Goal: Information Seeking & Learning: Learn about a topic

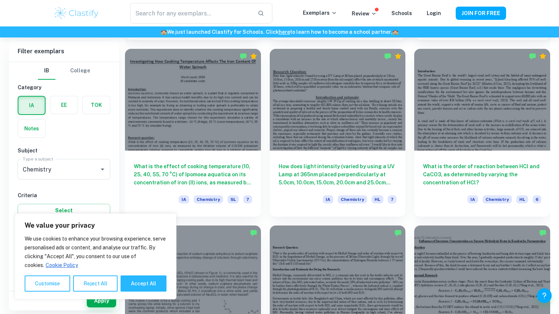
scroll to position [743, 0]
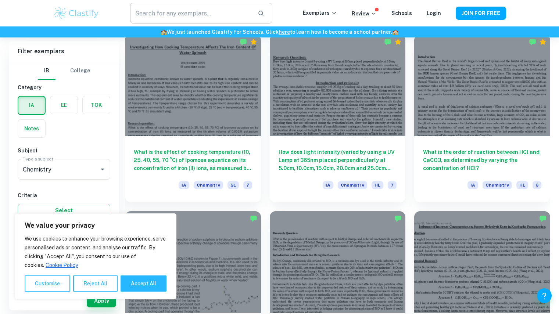
click at [194, 11] on input "text" at bounding box center [190, 13] width 121 height 21
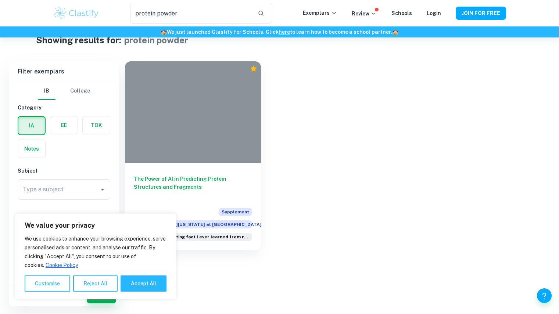
scroll to position [18, 0]
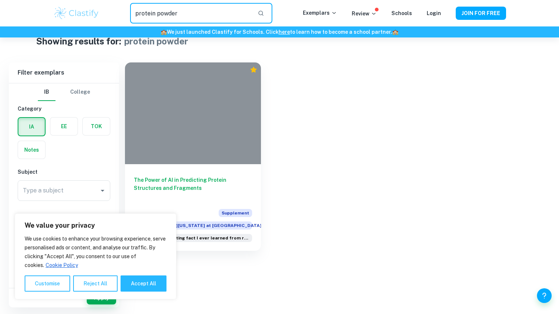
drag, startPoint x: 158, startPoint y: 14, endPoint x: 262, endPoint y: 11, distance: 104.3
click at [246, 10] on input "protein powder" at bounding box center [190, 13] width 121 height 21
type input "protein"
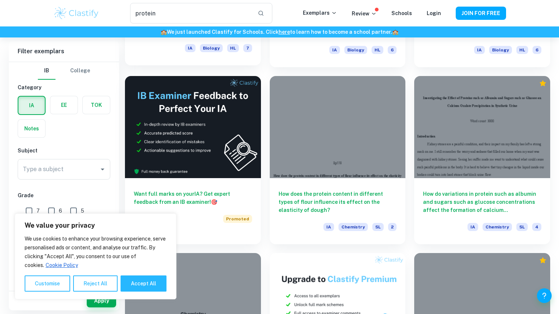
scroll to position [1200, 0]
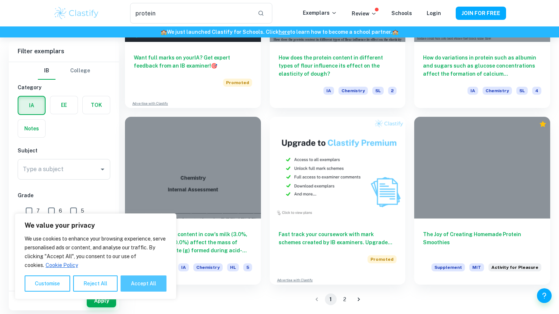
click at [128, 277] on button "Accept All" at bounding box center [143, 283] width 46 height 16
checkbox input "true"
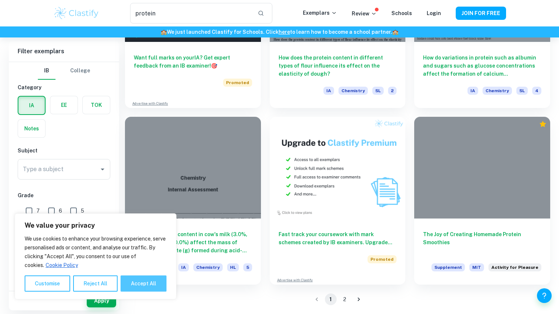
checkbox input "true"
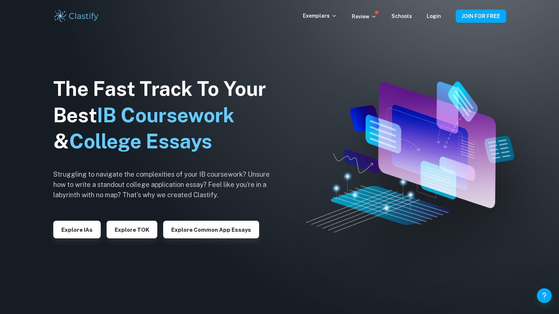
click at [203, 31] on div "Exemplars Review Schools Login JOIN FOR FREE" at bounding box center [279, 16] width 559 height 32
drag, startPoint x: 130, startPoint y: 1, endPoint x: 243, endPoint y: 24, distance: 115.2
click at [243, 24] on div "Exemplars Review Schools Login JOIN FOR FREE" at bounding box center [279, 16] width 559 height 32
drag, startPoint x: 272, startPoint y: 1, endPoint x: 223, endPoint y: 46, distance: 66.5
click at [223, 46] on div "The Fast Track To Your Best IB Coursework & College Essays Struggling to naviga…" at bounding box center [167, 157] width 228 height 251
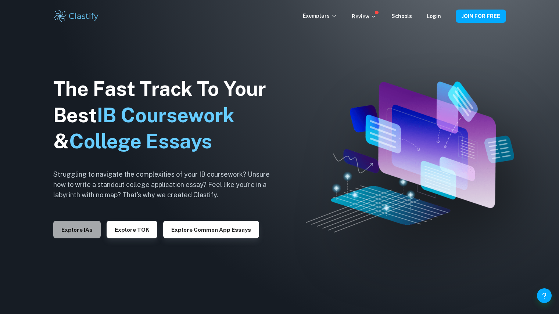
click at [84, 229] on button "Explore IAs" at bounding box center [76, 230] width 47 height 18
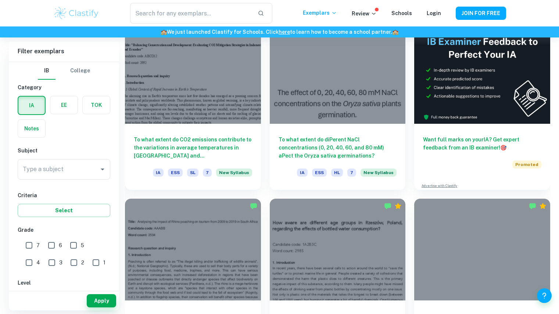
scroll to position [229, 0]
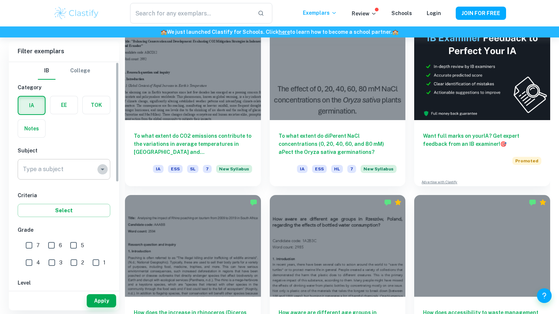
click at [102, 168] on icon "Open" at bounding box center [102, 169] width 9 height 9
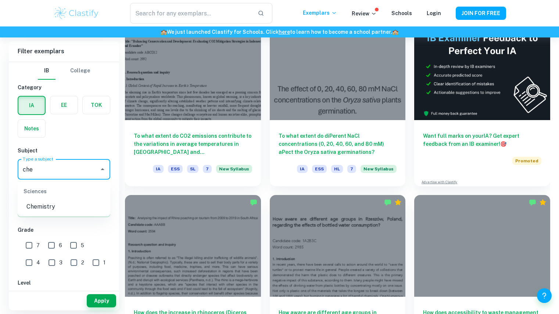
click at [50, 209] on li "Chemistry" at bounding box center [64, 206] width 93 height 13
type input "Chemistry"
click at [29, 245] on input "7" at bounding box center [29, 245] width 15 height 15
checkbox input "true"
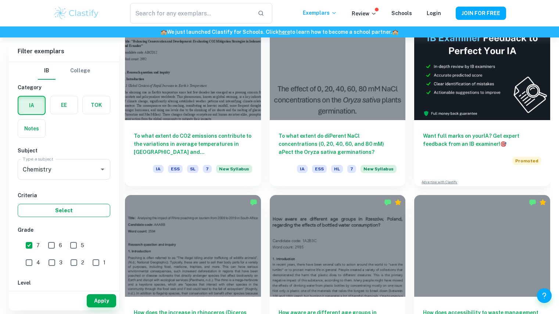
click at [82, 212] on button "Select" at bounding box center [64, 210] width 93 height 13
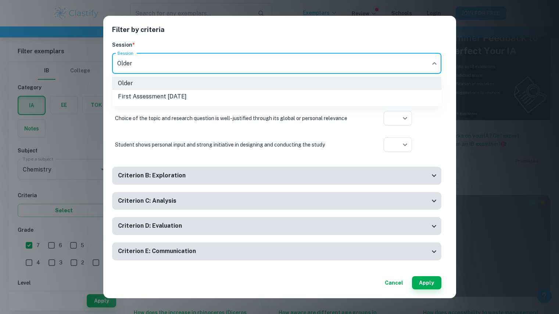
click at [271, 96] on li "First Assessment May 2025" at bounding box center [276, 96] width 329 height 13
type input "m25"
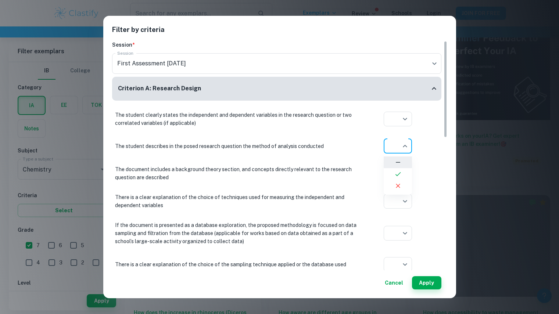
click at [404, 170] on li at bounding box center [397, 174] width 28 height 12
type input "yes"
click at [398, 189] on icon at bounding box center [397, 186] width 7 height 7
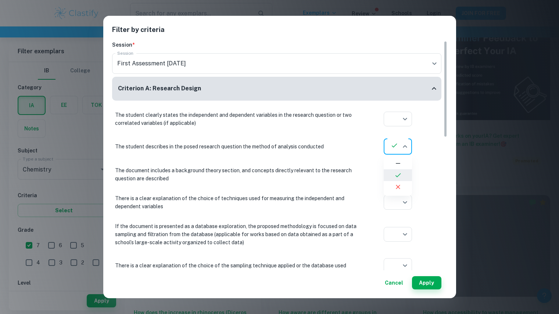
click at [399, 163] on icon at bounding box center [397, 163] width 7 height 7
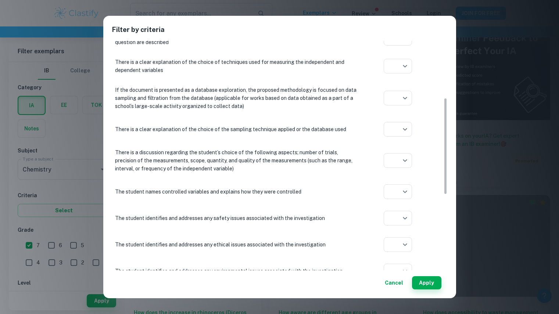
scroll to position [136, 0]
click at [430, 282] on button "Apply" at bounding box center [426, 282] width 29 height 13
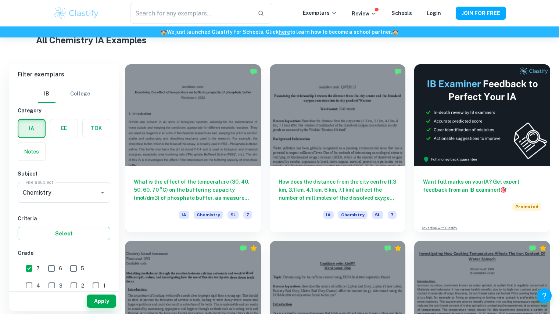
scroll to position [184, 0]
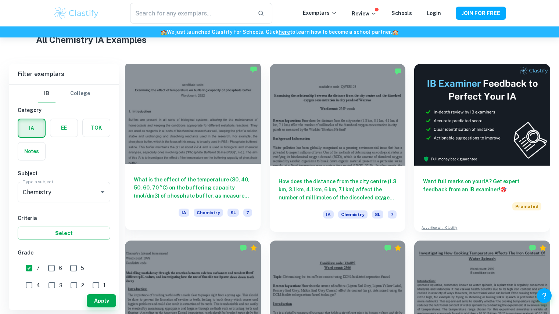
click at [224, 163] on div at bounding box center [193, 113] width 136 height 102
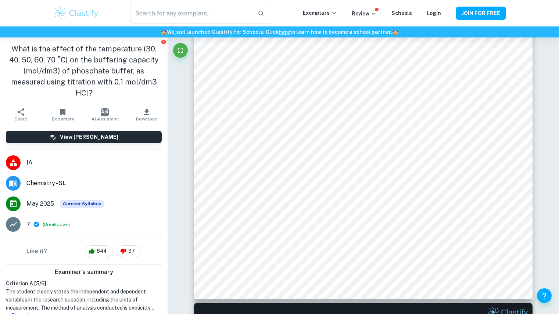
scroll to position [224, 0]
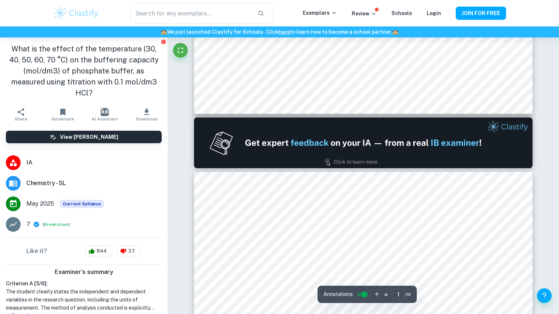
type input "2"
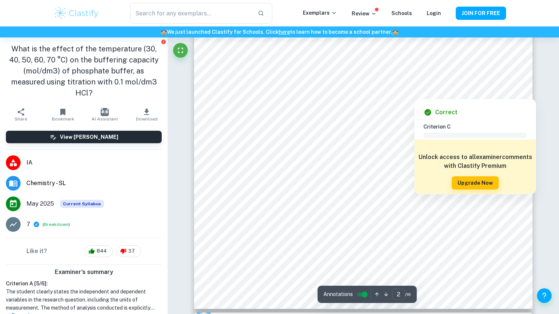
scroll to position [751, 0]
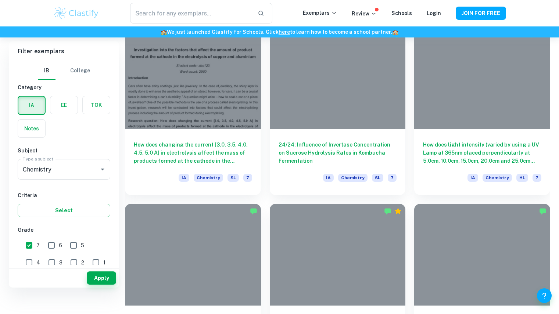
scroll to position [184, 0]
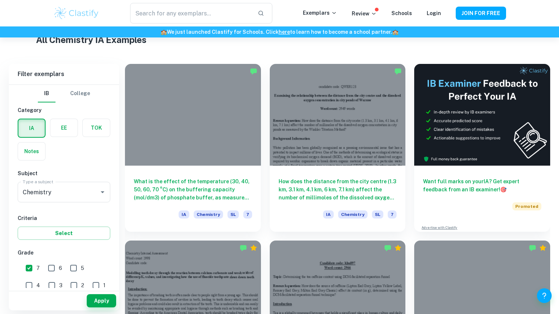
click at [68, 202] on div "Type a subject Chemistry Type a subject" at bounding box center [64, 194] width 93 height 24
click at [68, 196] on input "Chemistry" at bounding box center [53, 192] width 65 height 14
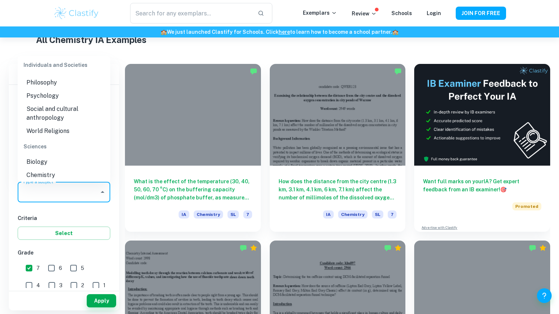
scroll to position [0, 0]
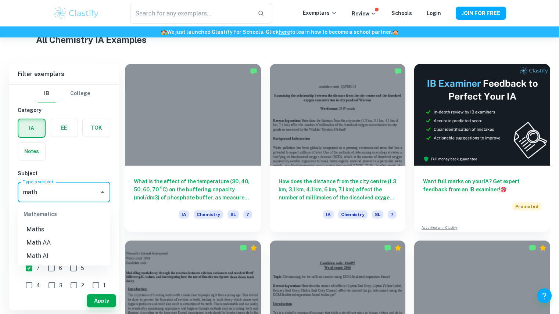
click at [29, 258] on li "Math AI" at bounding box center [64, 255] width 93 height 13
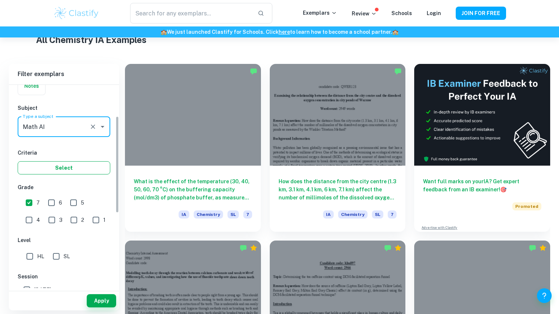
scroll to position [69, 0]
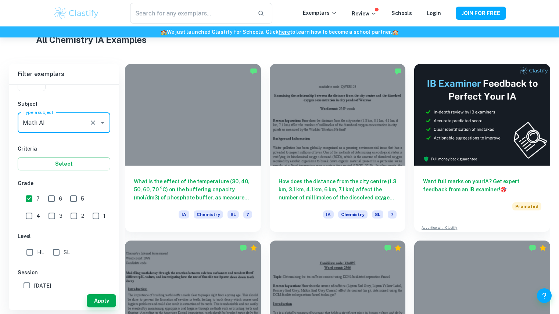
type input "Math AI"
click at [28, 254] on input "HL" at bounding box center [29, 252] width 15 height 15
checkbox input "true"
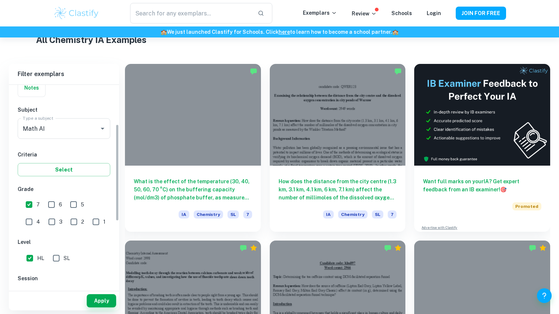
scroll to position [64, 0]
click at [99, 302] on button "Apply" at bounding box center [101, 300] width 29 height 13
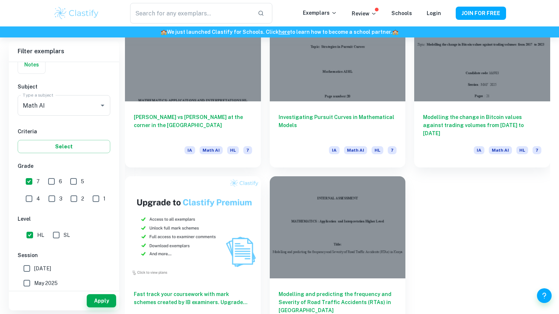
scroll to position [425, 0]
click at [221, 82] on div at bounding box center [193, 48] width 136 height 102
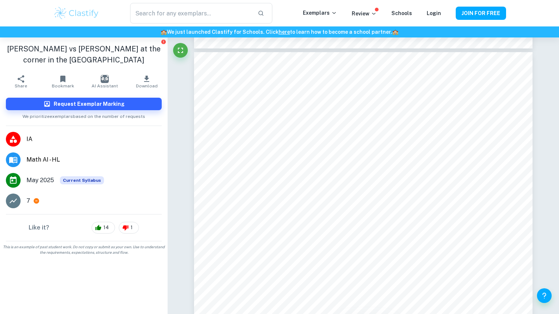
scroll to position [6425, 0]
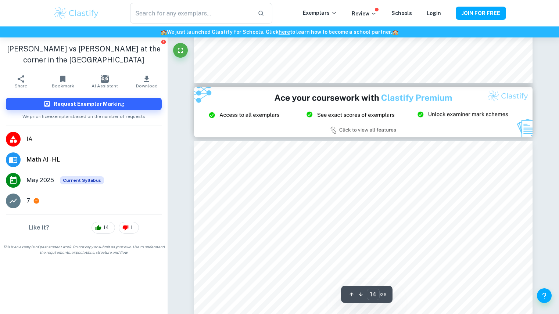
type input "15"
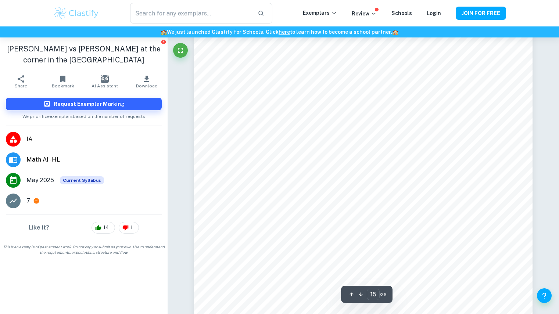
scroll to position [7049, 0]
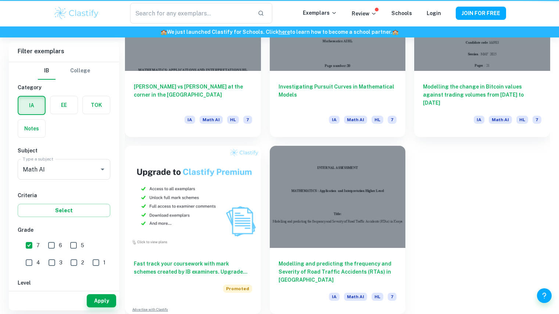
scroll to position [425, 0]
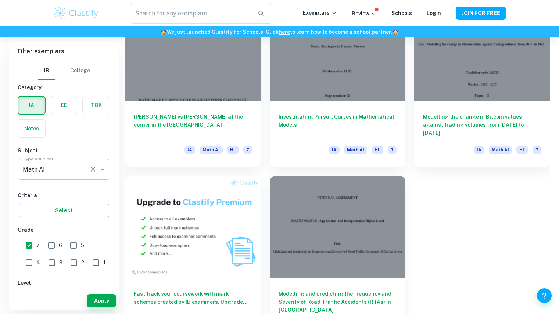
click at [57, 169] on input "Math AI" at bounding box center [53, 169] width 65 height 14
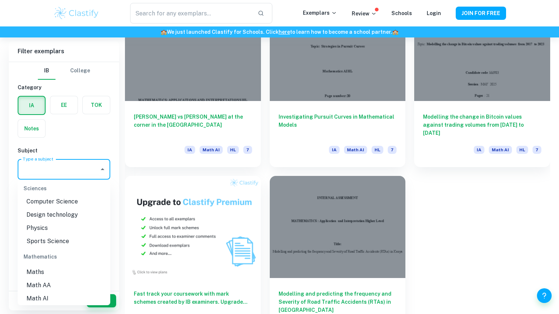
scroll to position [0, 0]
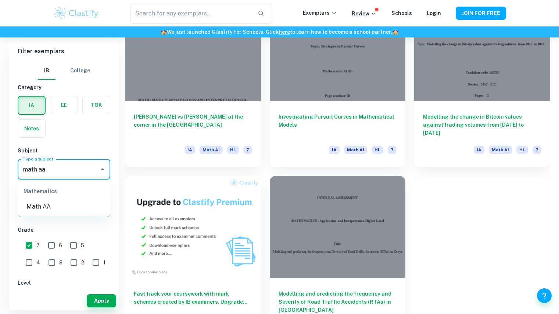
click at [53, 209] on li "Math AA" at bounding box center [64, 206] width 93 height 13
type input "Math AA"
click at [109, 298] on button "Apply" at bounding box center [101, 300] width 29 height 13
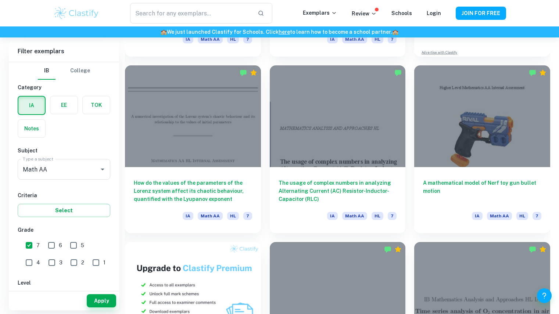
scroll to position [358, 0]
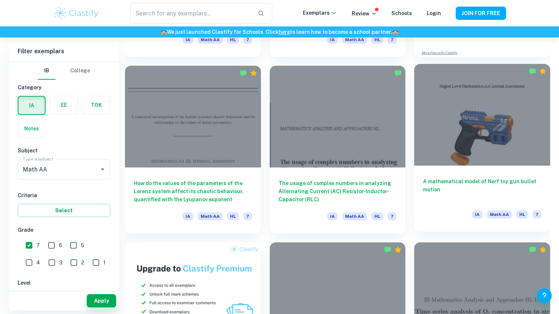
click at [434, 176] on div "A mathematical model of Nerf toy gun bullet motion IA Math AA HL 7" at bounding box center [482, 199] width 136 height 66
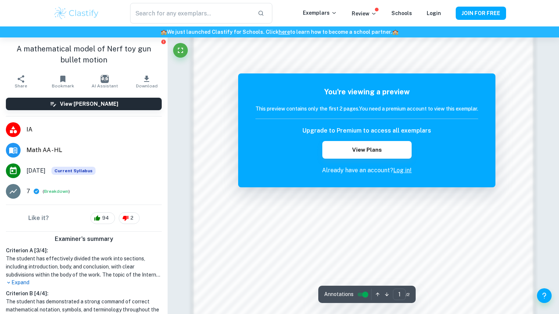
scroll to position [648, 0]
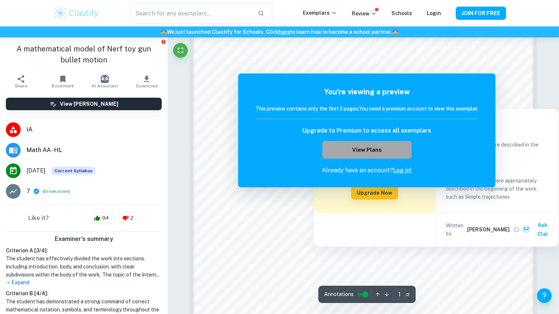
click at [390, 151] on button "View Plans" at bounding box center [366, 150] width 89 height 18
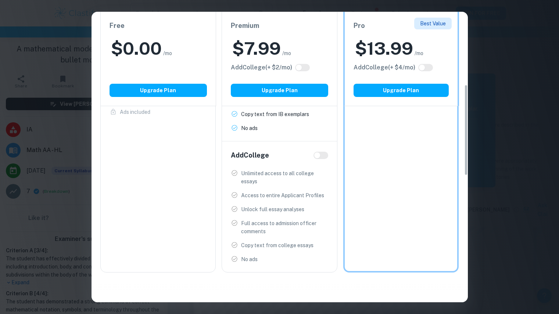
scroll to position [234, 0]
click at [322, 154] on input "checkbox" at bounding box center [317, 155] width 18 height 6
checkbox input "true"
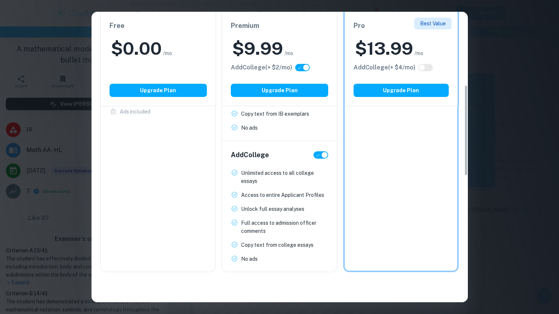
click at [319, 155] on input "checkbox" at bounding box center [324, 155] width 18 height 6
checkbox input "false"
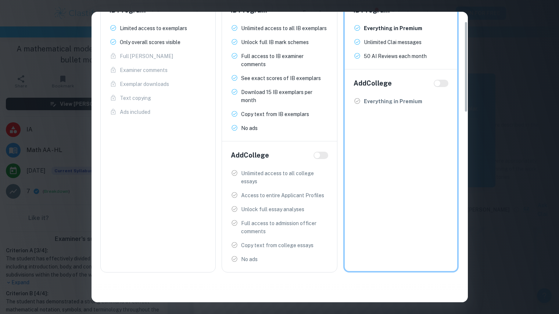
scroll to position [0, 0]
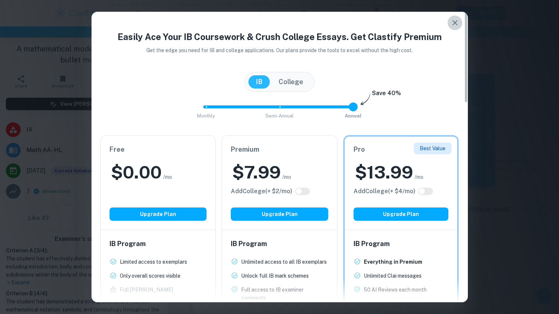
click at [456, 23] on icon "button" at bounding box center [454, 22] width 9 height 9
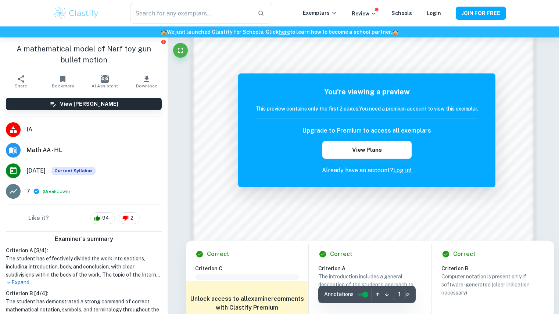
scroll to position [485, 0]
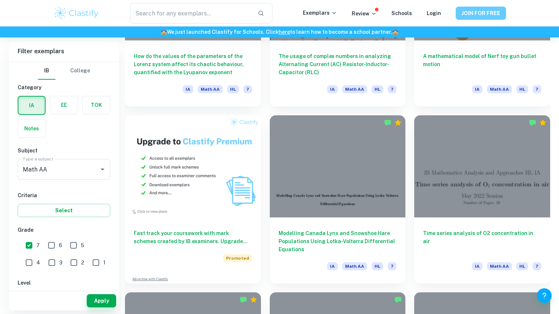
scroll to position [358, 0]
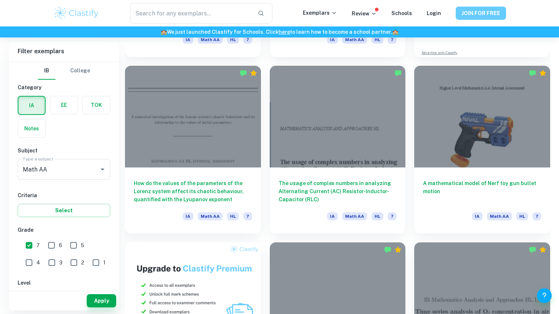
type input "Math AI"
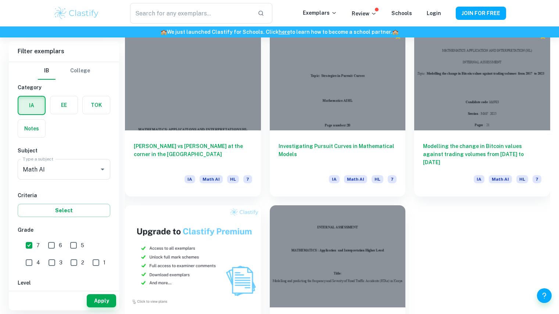
scroll to position [395, 0]
click at [151, 74] on div at bounding box center [193, 78] width 136 height 102
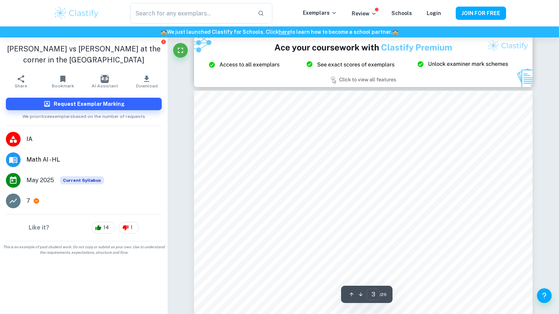
scroll to position [1024, 0]
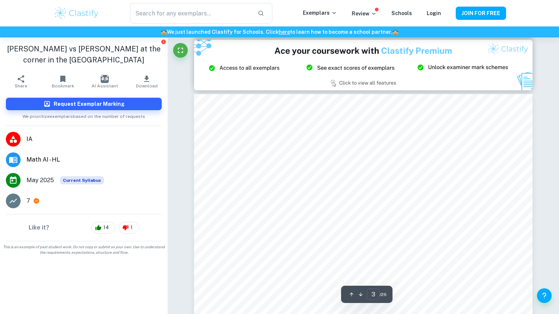
type input "2"
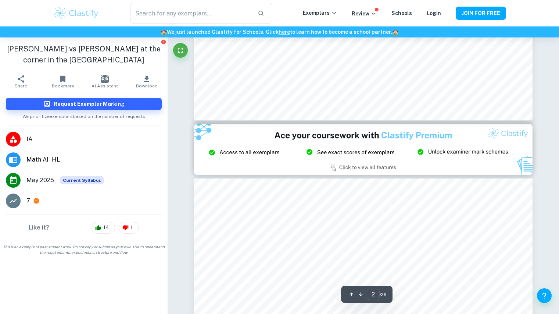
scroll to position [939, 0]
